Goal: Task Accomplishment & Management: Use online tool/utility

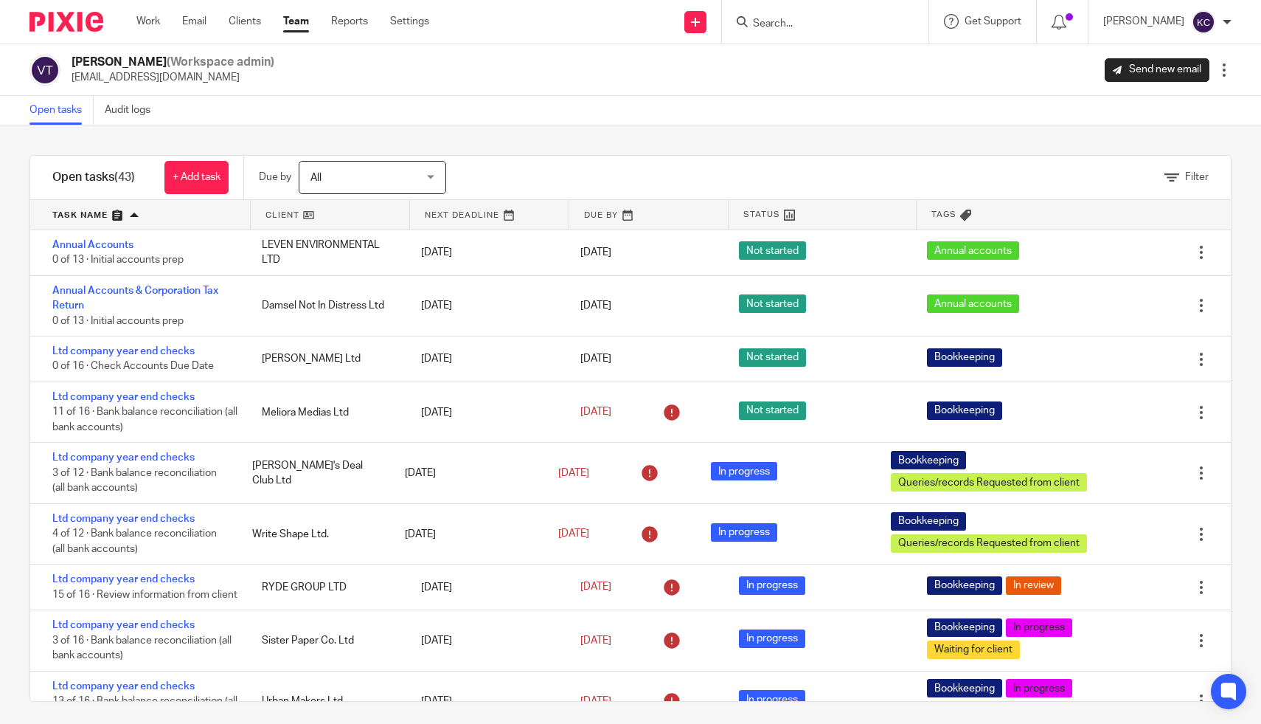
click at [796, 30] on form at bounding box center [830, 22] width 157 height 18
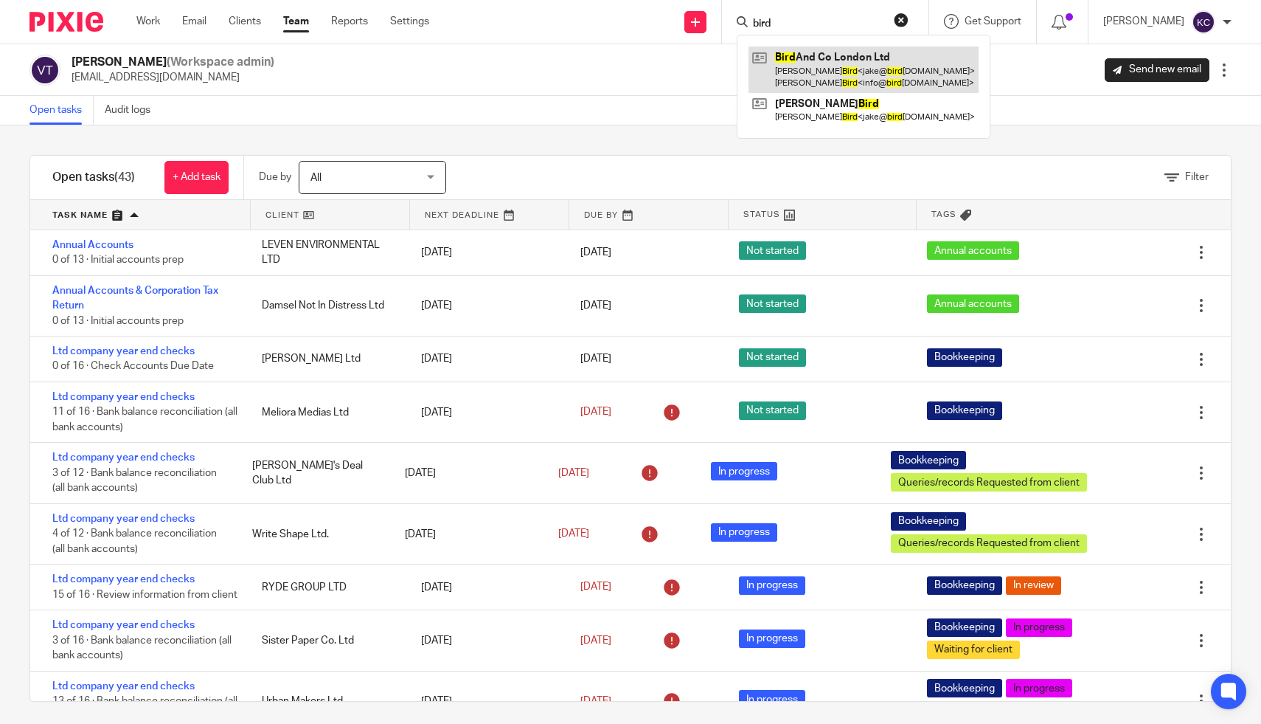
type input "bird"
click at [805, 73] on link at bounding box center [864, 69] width 230 height 46
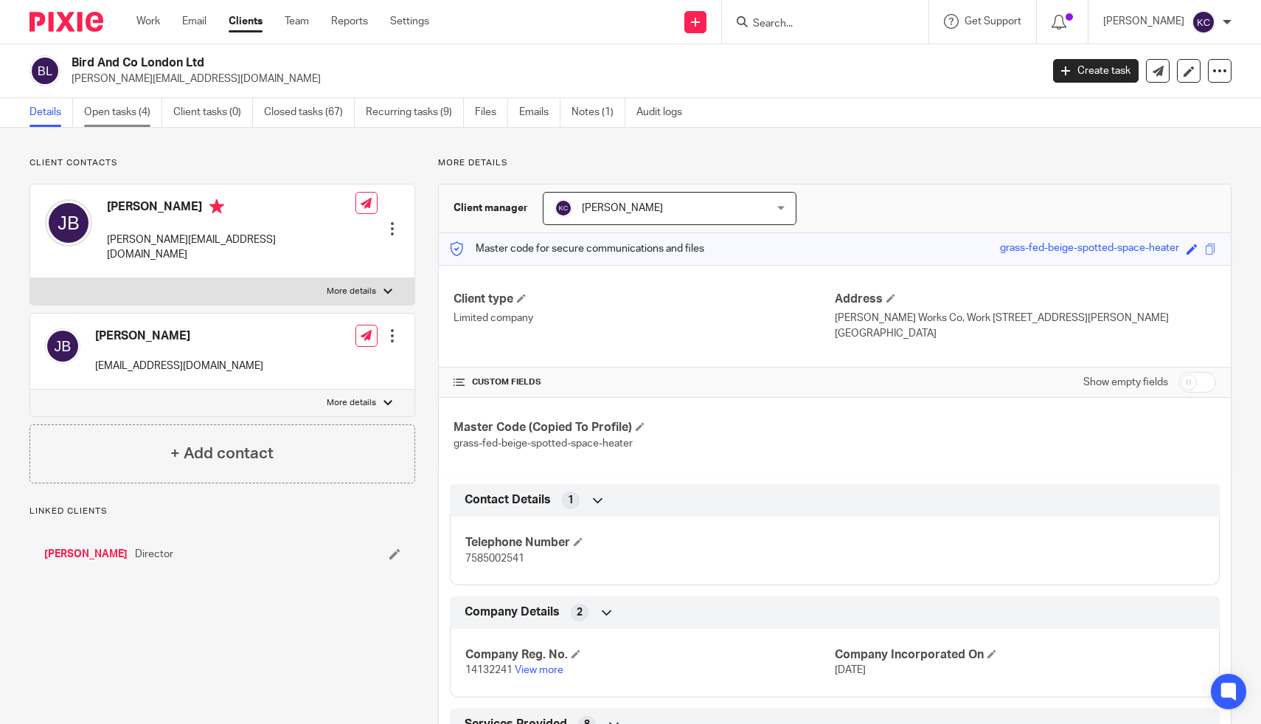
click at [132, 115] on link "Open tasks (4)" at bounding box center [123, 112] width 78 height 29
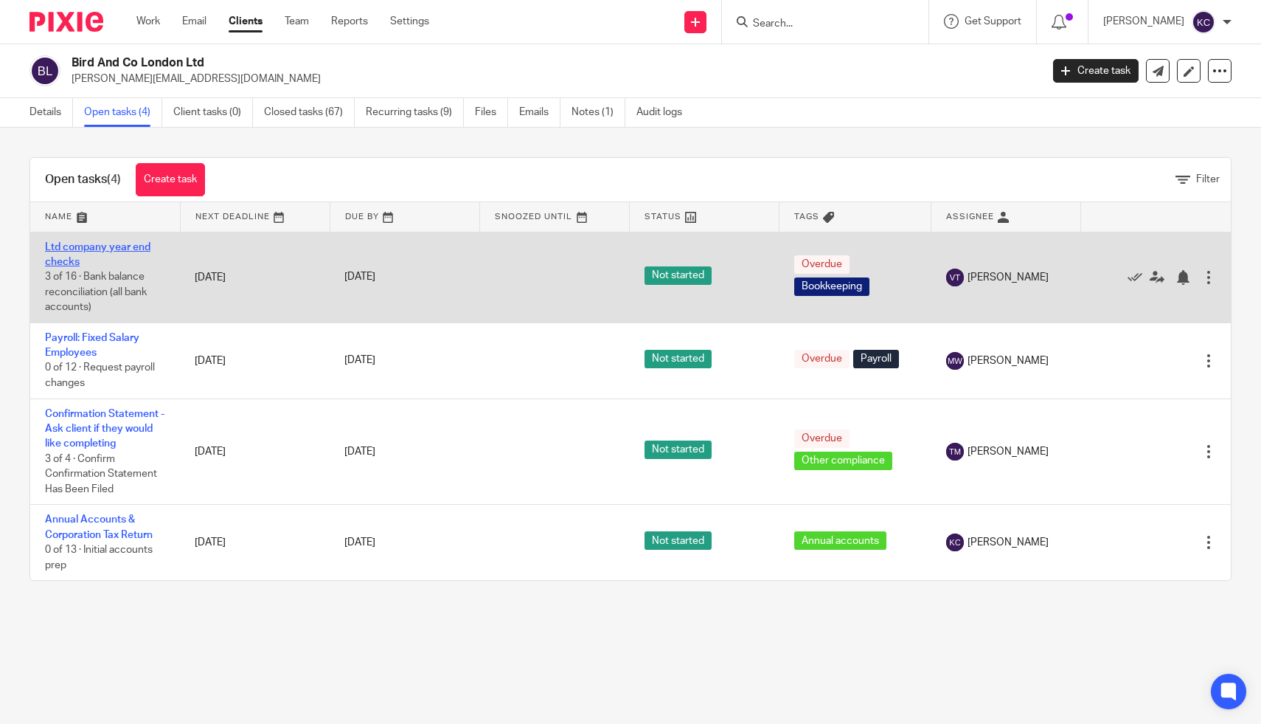
click at [86, 245] on link "Ltd company year end checks" at bounding box center [97, 254] width 105 height 25
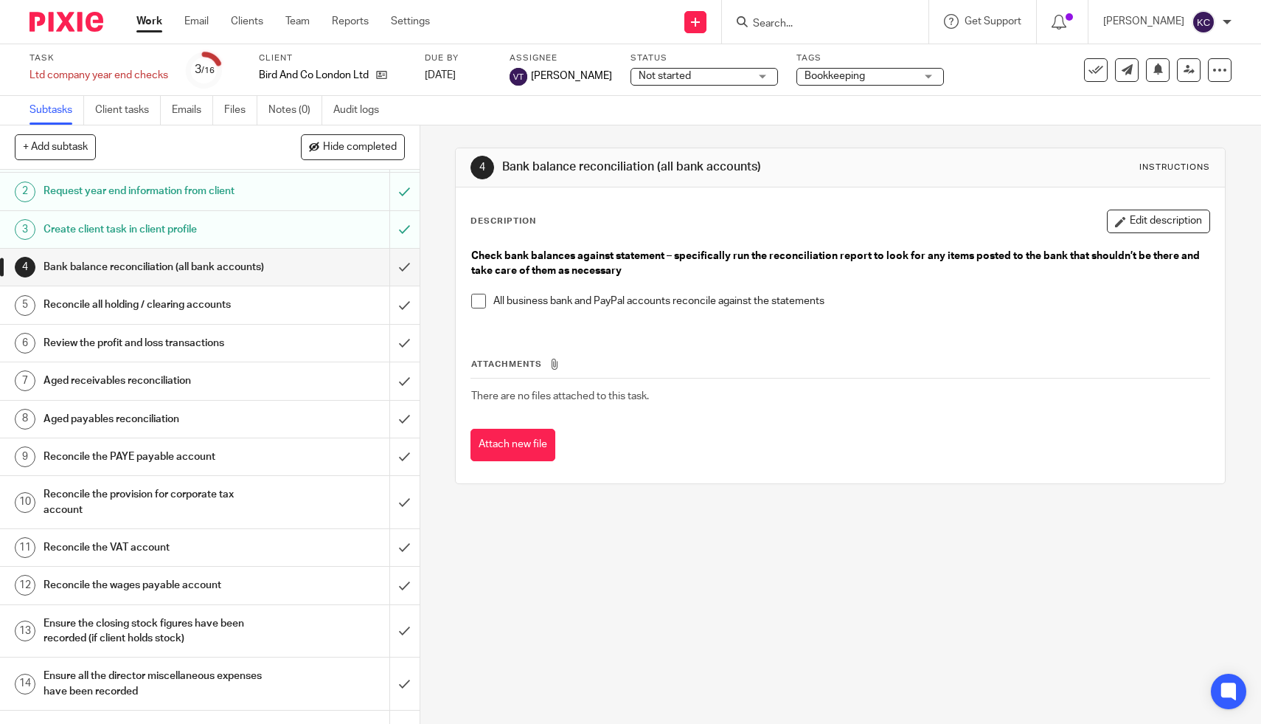
scroll to position [128, 0]
